Goal: Task Accomplishment & Management: Manage account settings

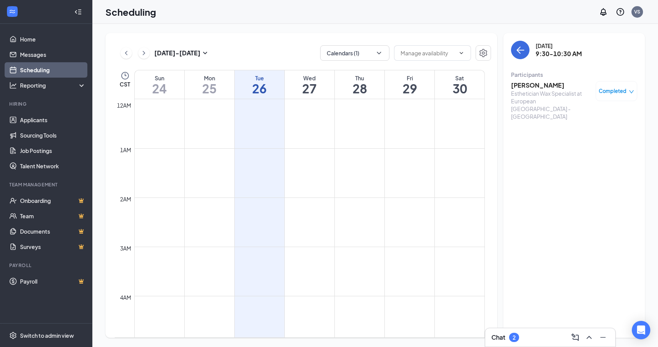
scroll to position [434, 0]
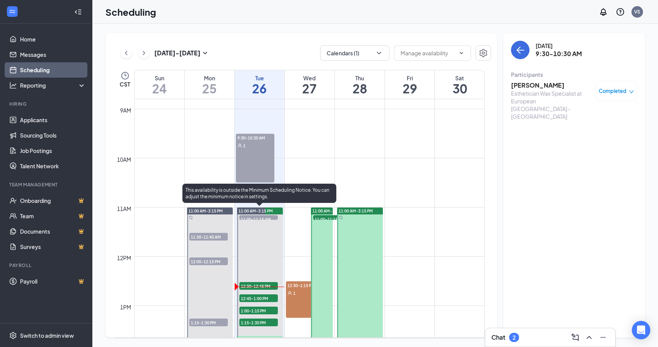
click at [255, 240] on div at bounding box center [260, 312] width 46 height 209
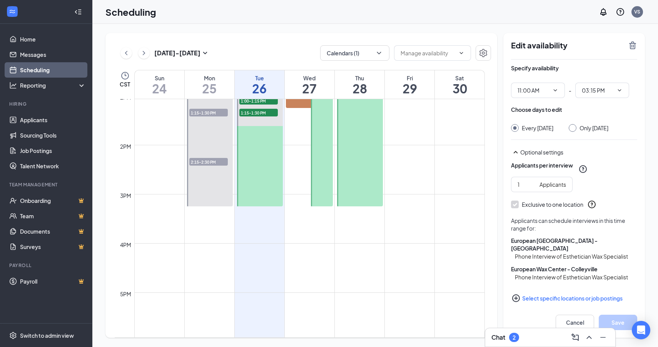
scroll to position [552, 0]
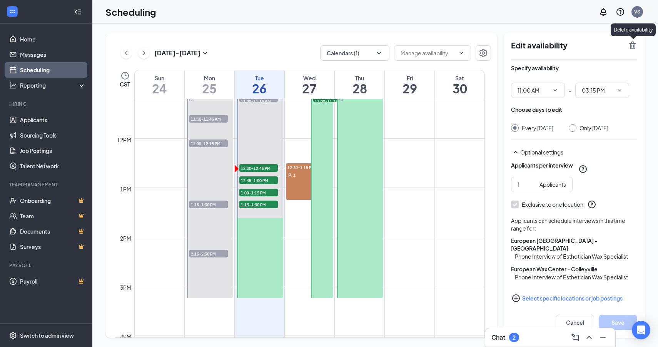
click at [634, 46] on icon "TrashOutline" at bounding box center [632, 46] width 7 height 8
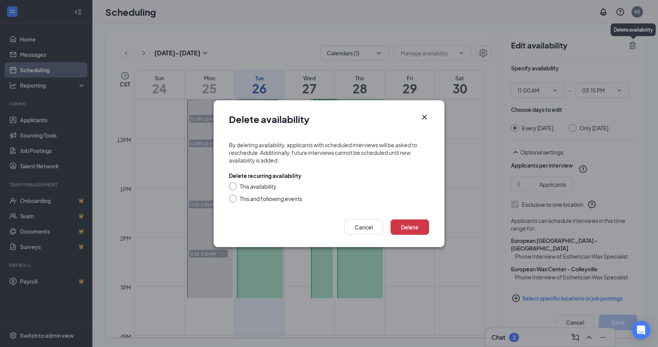
drag, startPoint x: 233, startPoint y: 185, endPoint x: 260, endPoint y: 189, distance: 26.9
click at [233, 185] on input "This availability" at bounding box center [231, 185] width 5 height 5
radio input "true"
click at [419, 229] on button "Delete" at bounding box center [410, 227] width 38 height 15
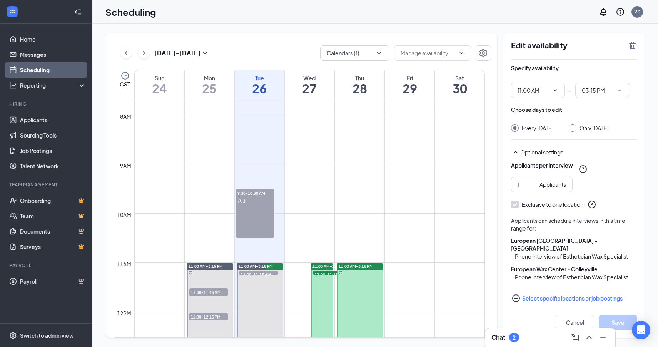
scroll to position [505, 0]
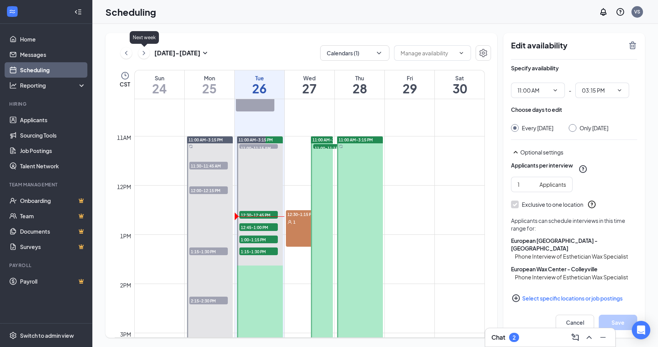
click at [144, 53] on icon "ChevronRight" at bounding box center [144, 52] width 8 height 9
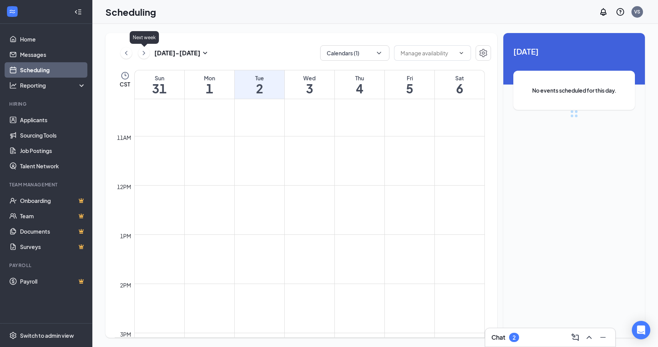
scroll to position [378, 0]
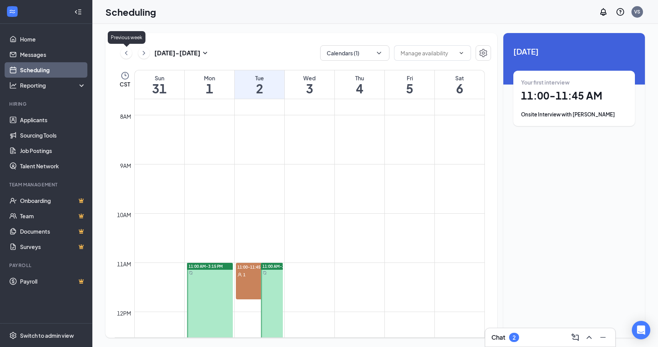
click at [125, 54] on icon "ChevronLeft" at bounding box center [126, 52] width 8 height 9
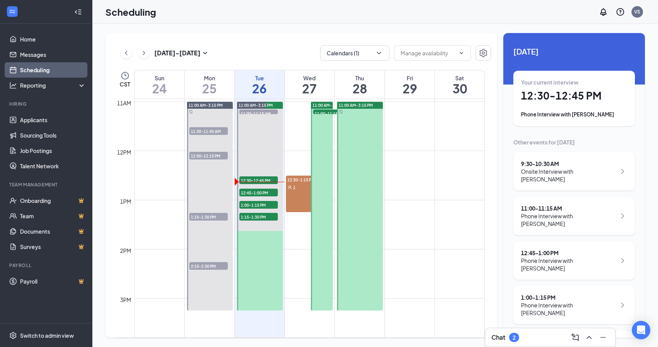
scroll to position [632, 0]
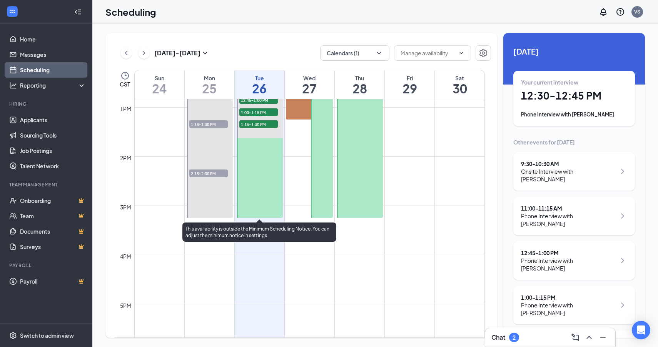
click at [262, 165] on div at bounding box center [260, 113] width 46 height 209
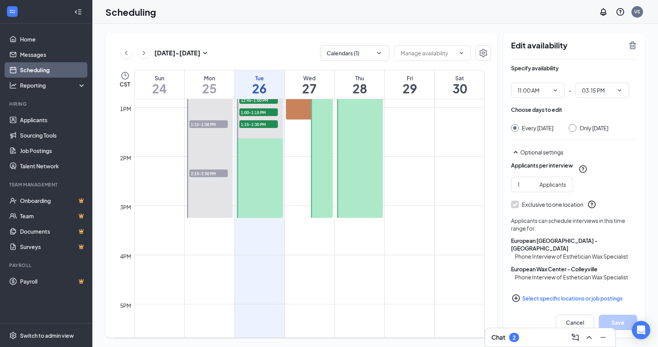
click at [576, 127] on div at bounding box center [573, 128] width 8 height 8
click at [574, 128] on input "Only [DATE]" at bounding box center [571, 126] width 5 height 5
radio input "true"
radio input "false"
click at [630, 43] on icon "TrashOutline" at bounding box center [632, 46] width 7 height 8
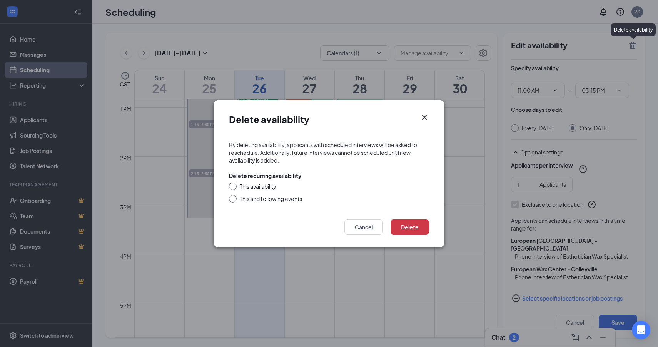
click at [232, 184] on input "This availability" at bounding box center [231, 185] width 5 height 5
radio input "true"
click at [407, 224] on button "Delete" at bounding box center [410, 227] width 38 height 15
